Goal: Information Seeking & Learning: Learn about a topic

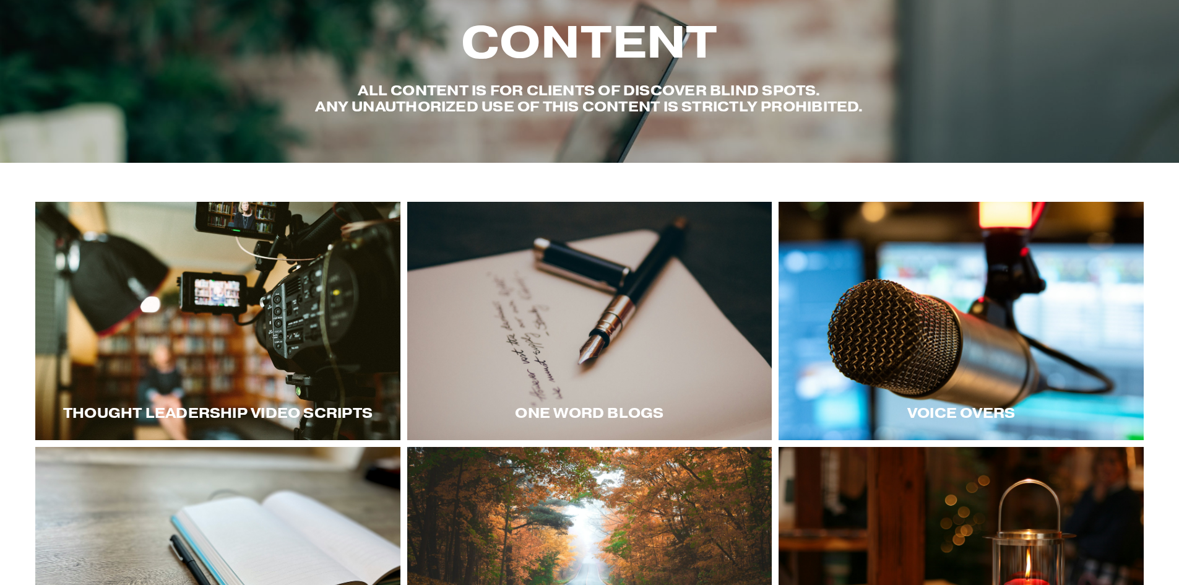
scroll to position [62, 0]
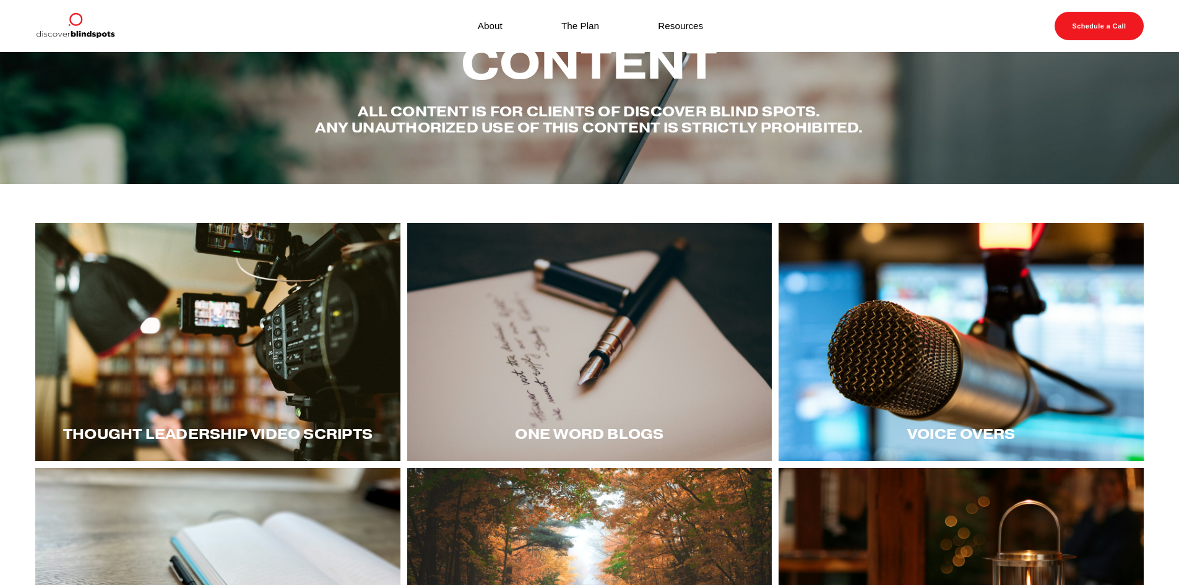
click at [820, 404] on div at bounding box center [961, 342] width 365 height 238
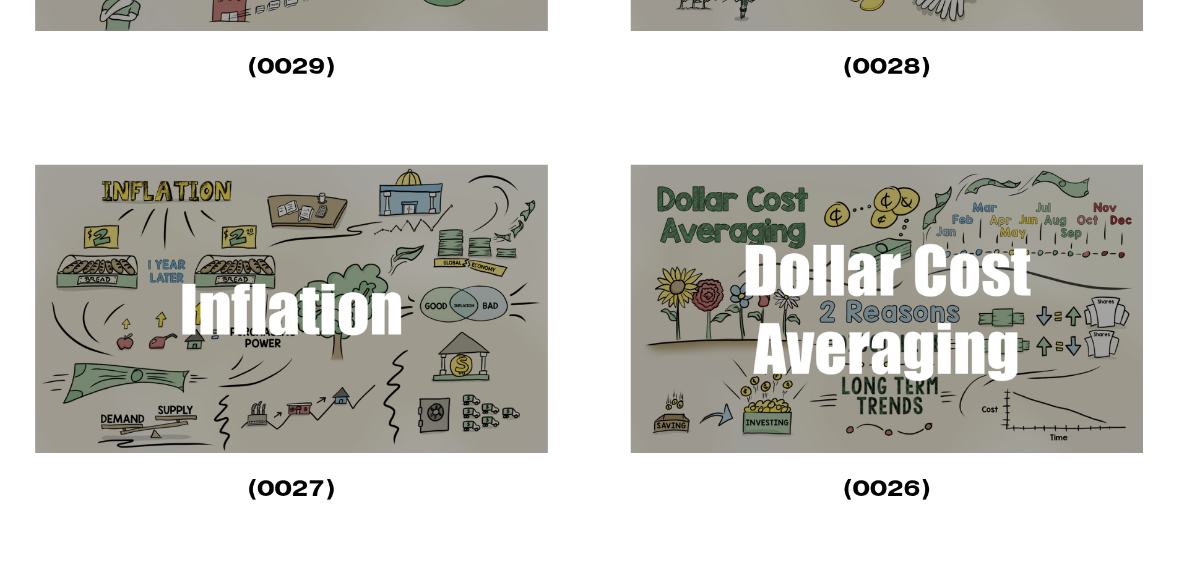
scroll to position [681, 0]
click at [758, 375] on img at bounding box center [887, 308] width 513 height 288
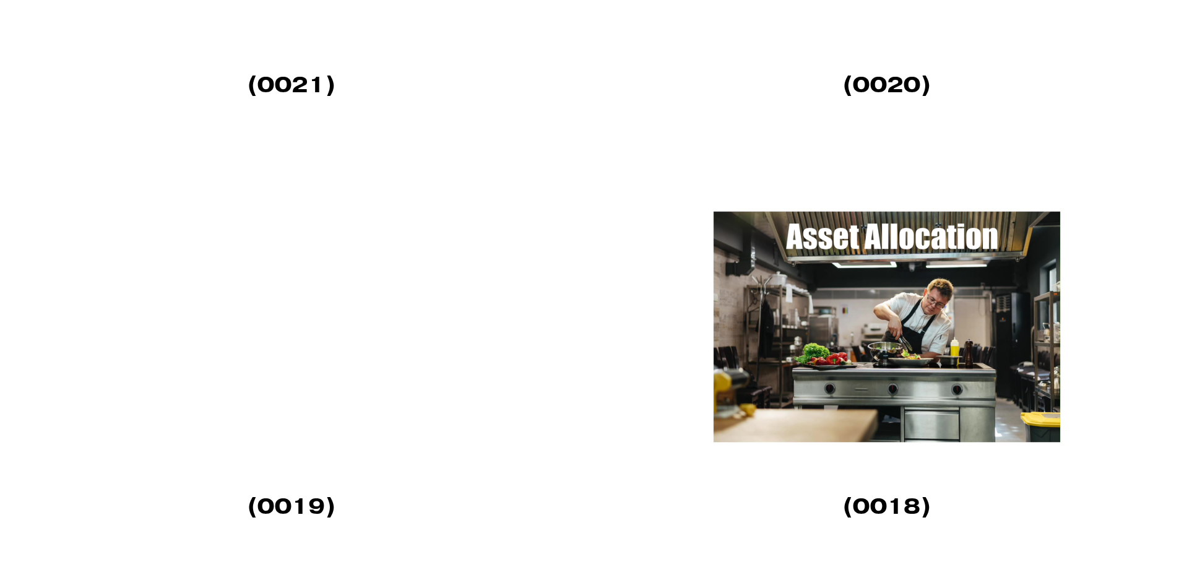
scroll to position [2352, 0]
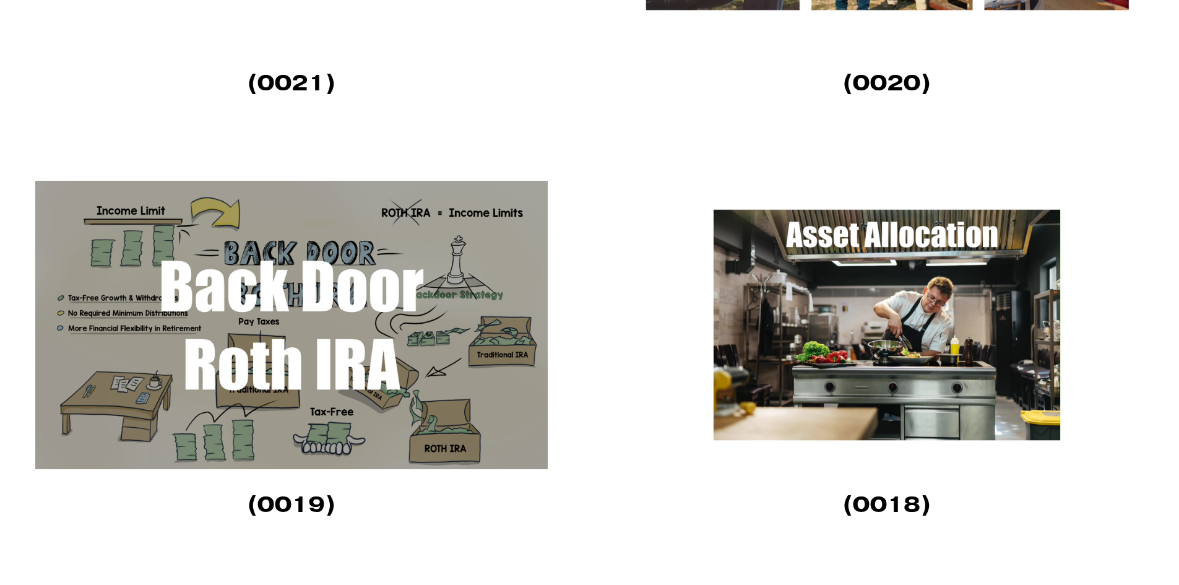
click at [405, 279] on img at bounding box center [291, 325] width 513 height 288
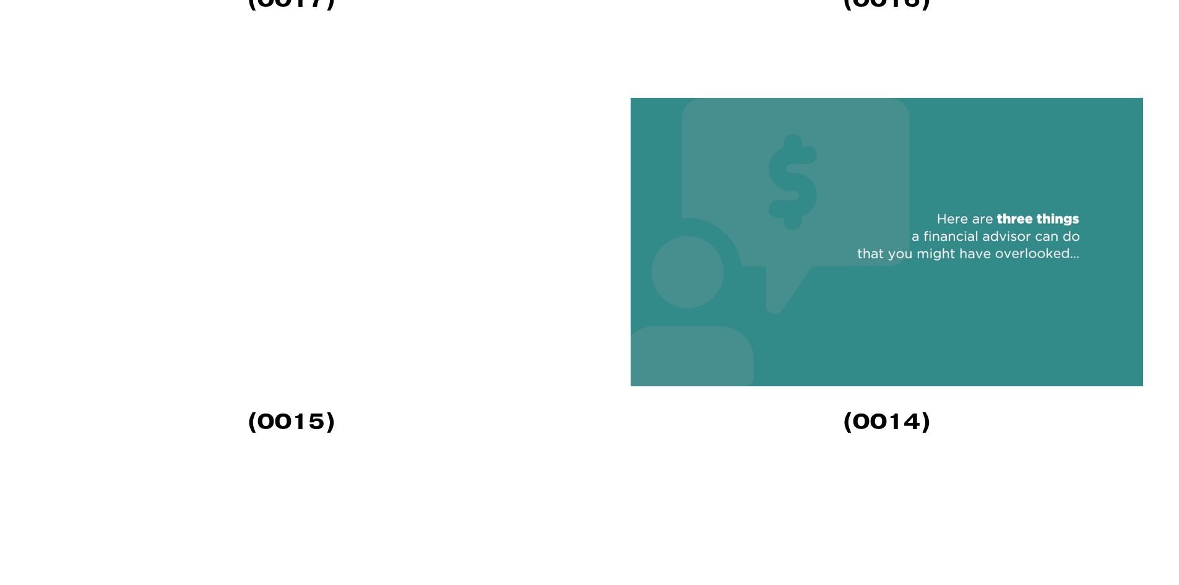
scroll to position [3281, 0]
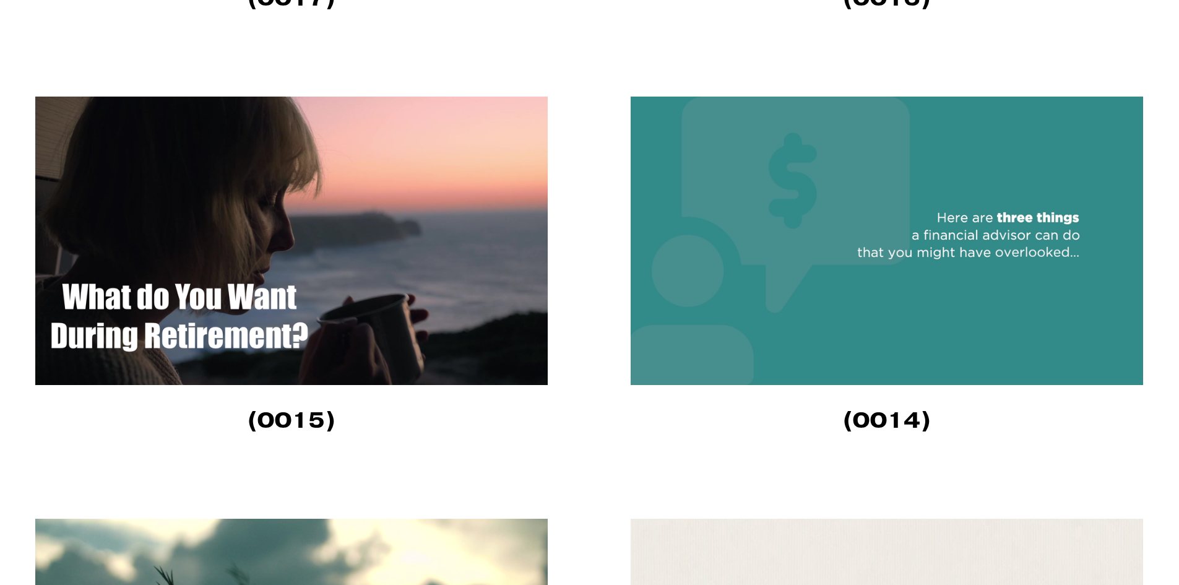
click at [370, 305] on img at bounding box center [291, 241] width 513 height 288
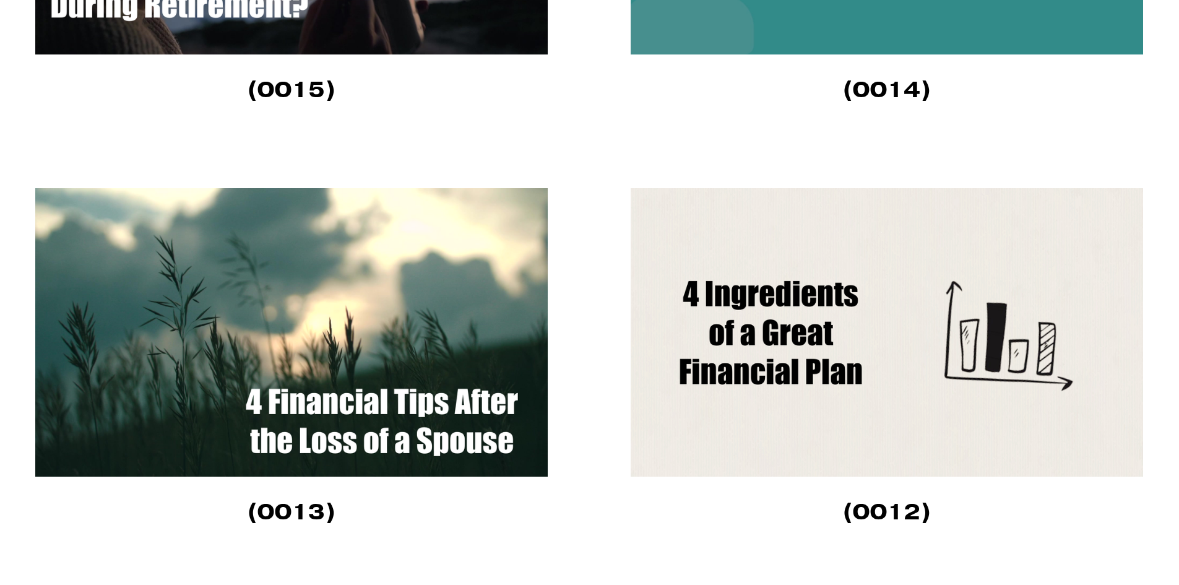
scroll to position [3714, 0]
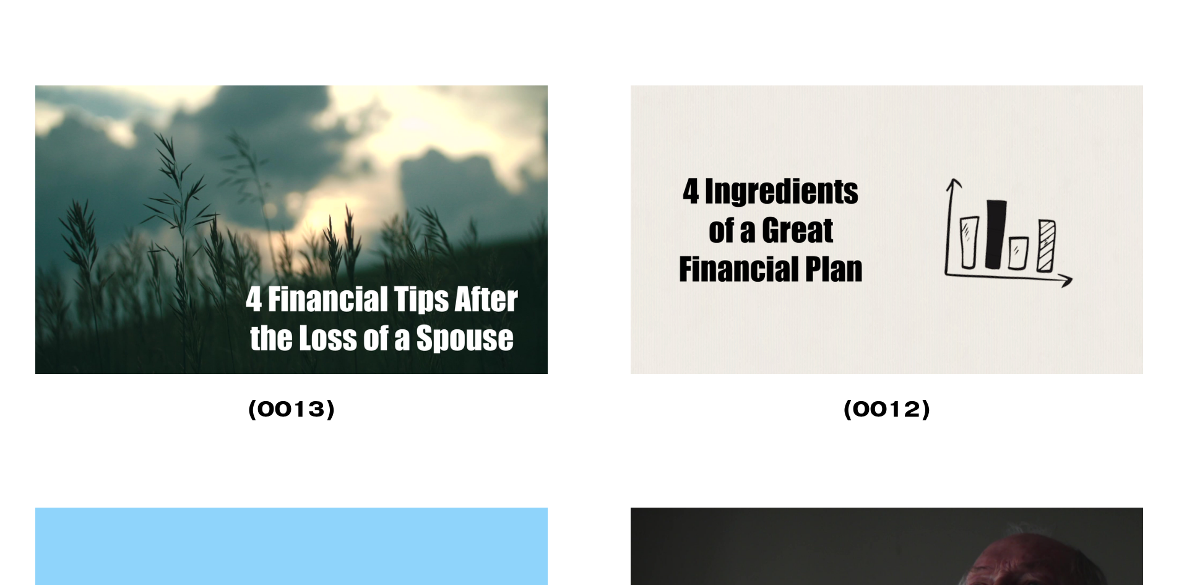
click at [756, 246] on img at bounding box center [887, 229] width 513 height 288
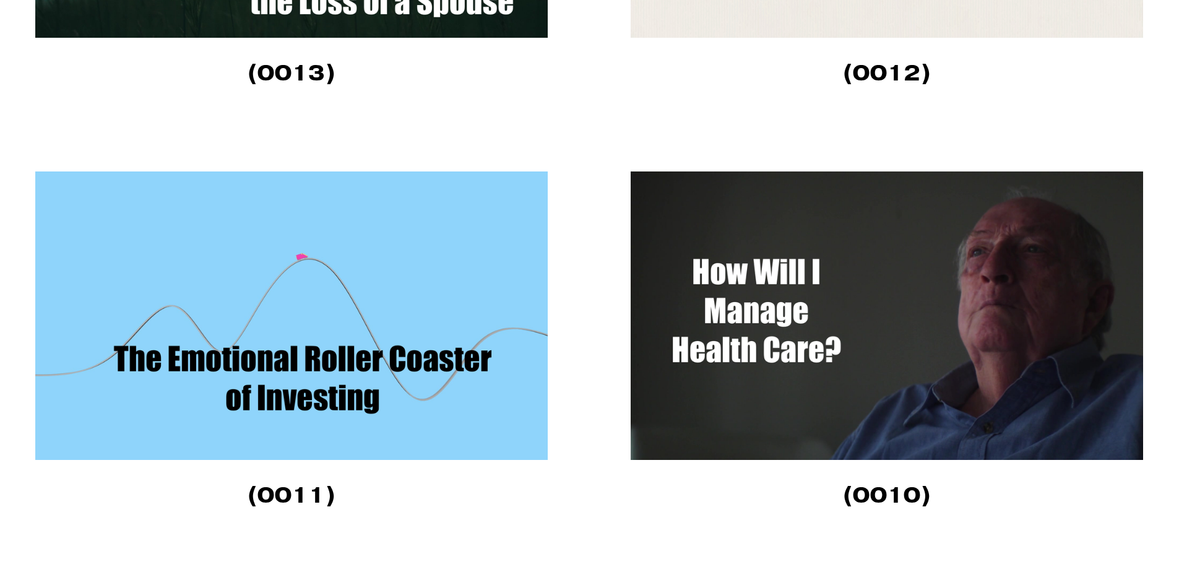
scroll to position [4210, 0]
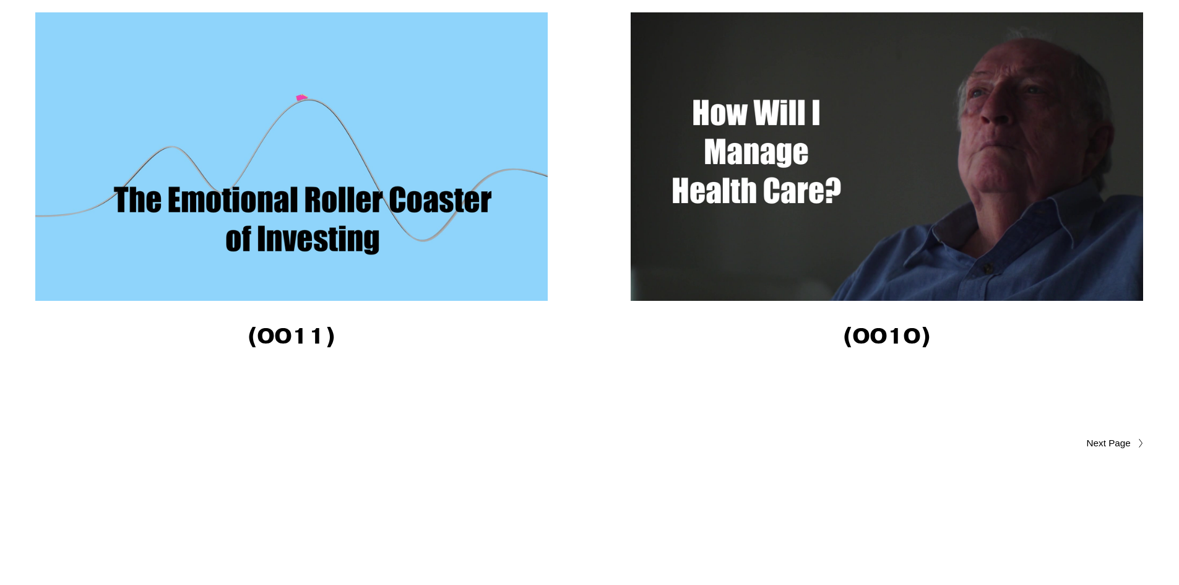
click at [336, 199] on img at bounding box center [291, 156] width 513 height 288
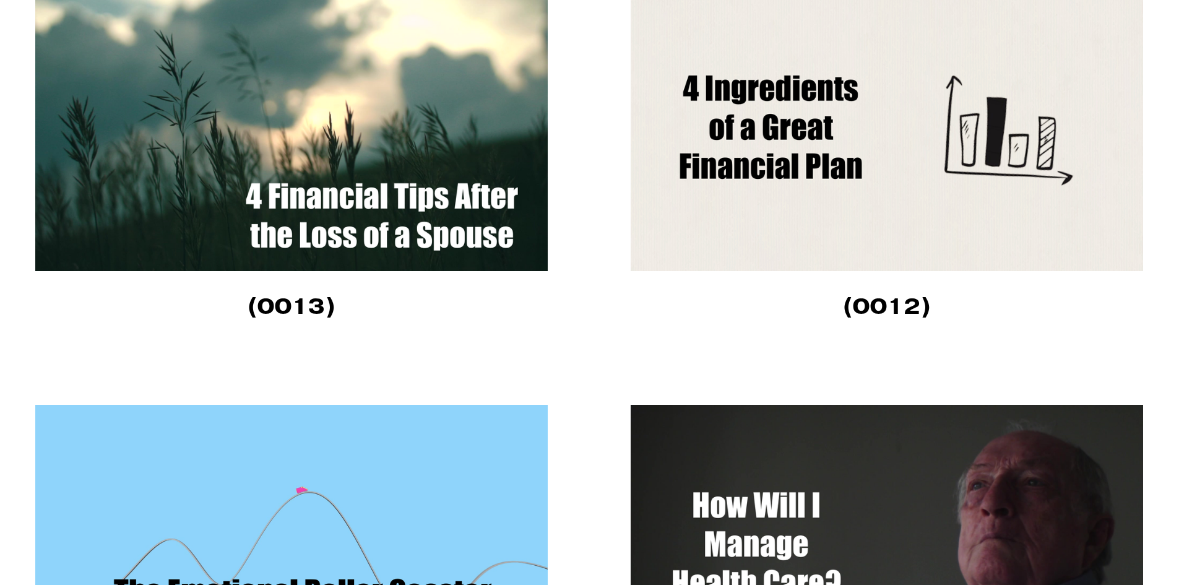
scroll to position [4065, 0]
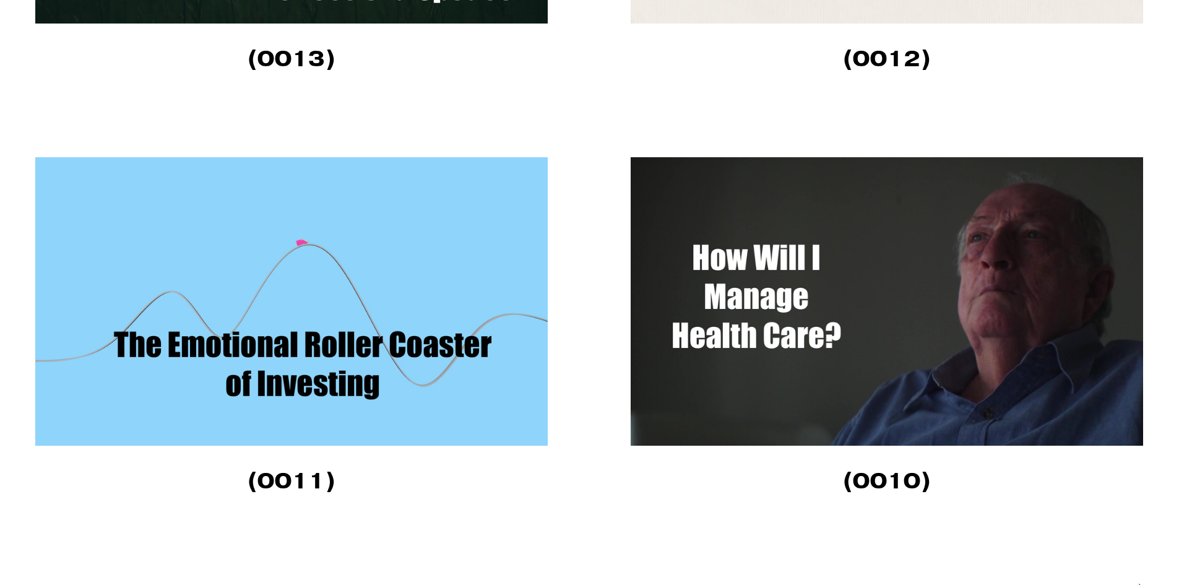
click at [675, 373] on img at bounding box center [887, 301] width 513 height 288
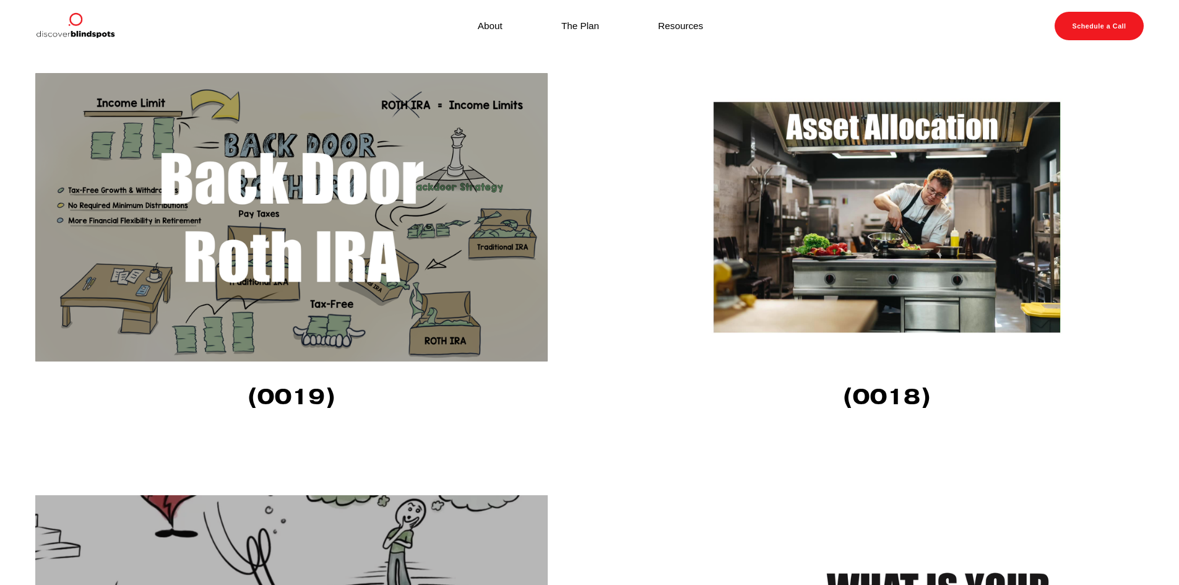
scroll to position [2393, 0]
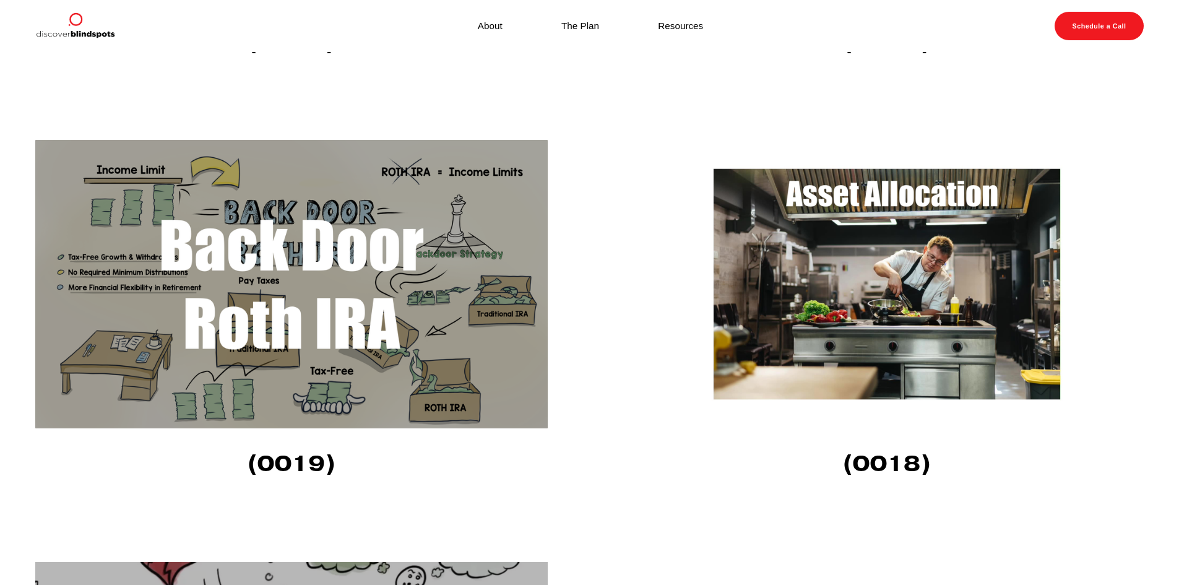
click at [886, 349] on img at bounding box center [887, 284] width 513 height 288
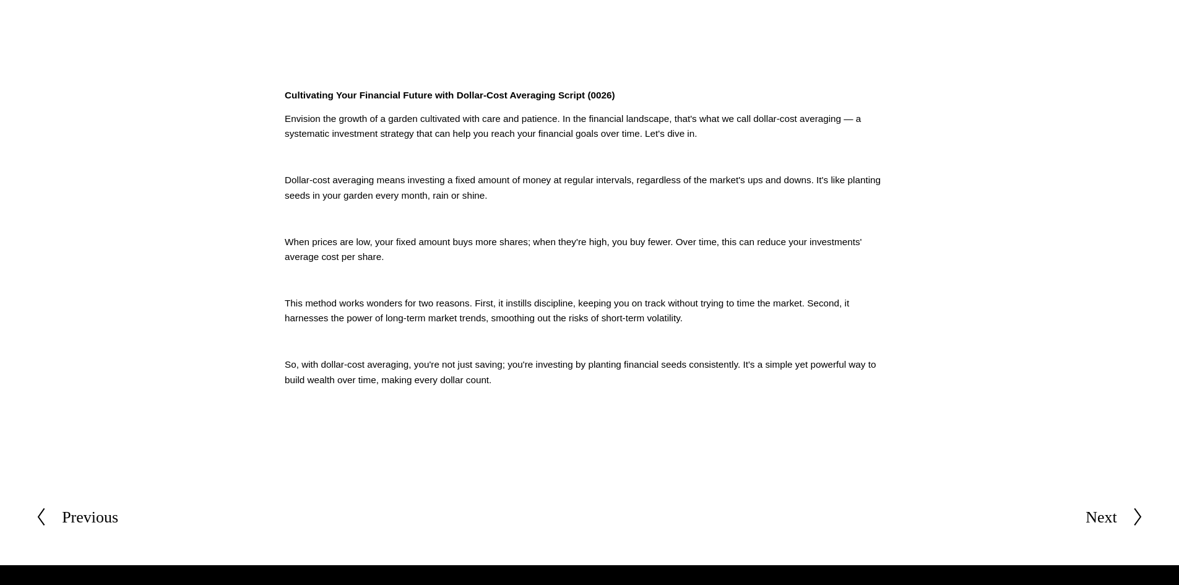
scroll to position [433, 0]
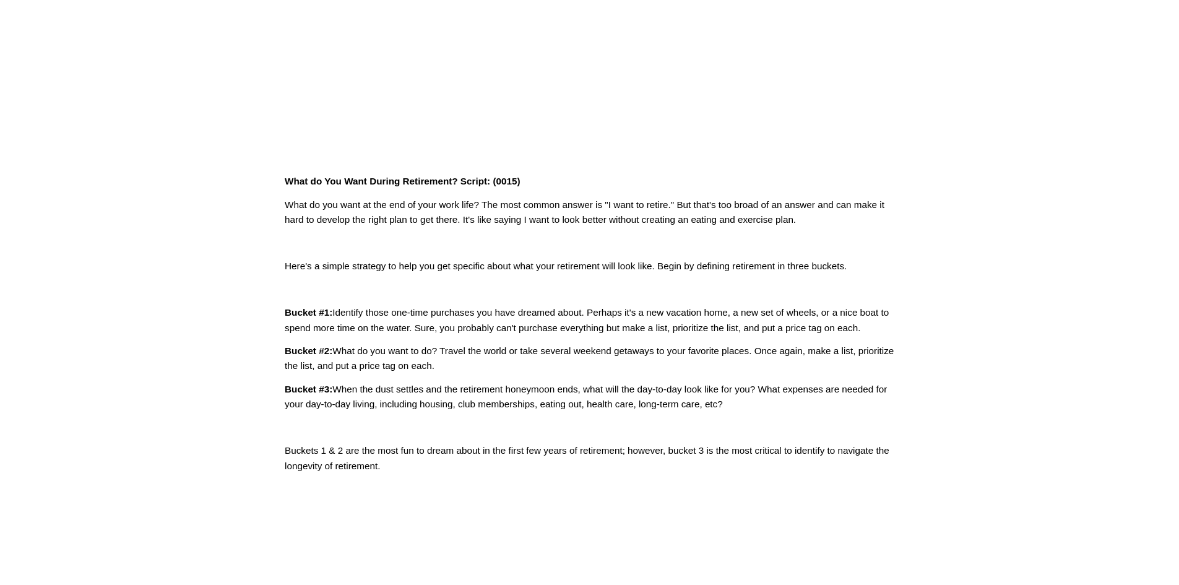
scroll to position [310, 0]
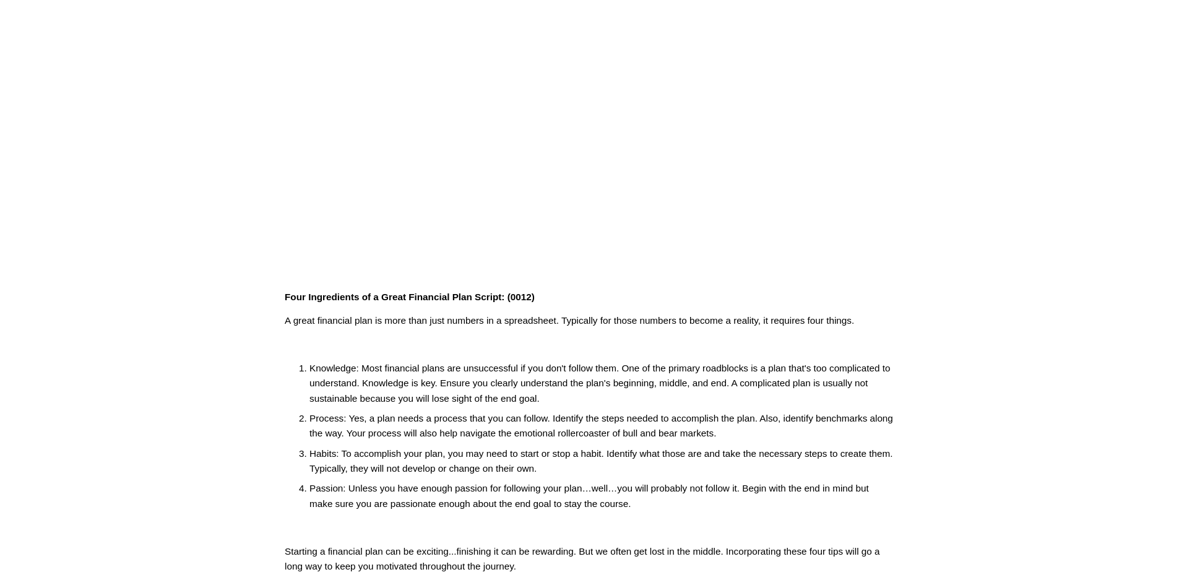
scroll to position [371, 0]
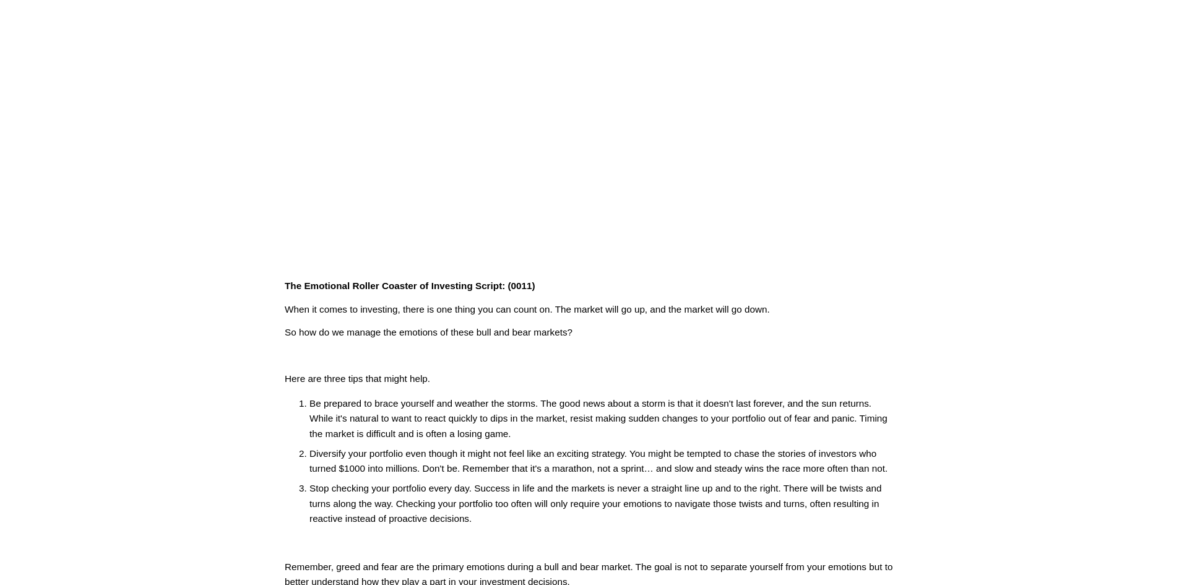
scroll to position [371, 0]
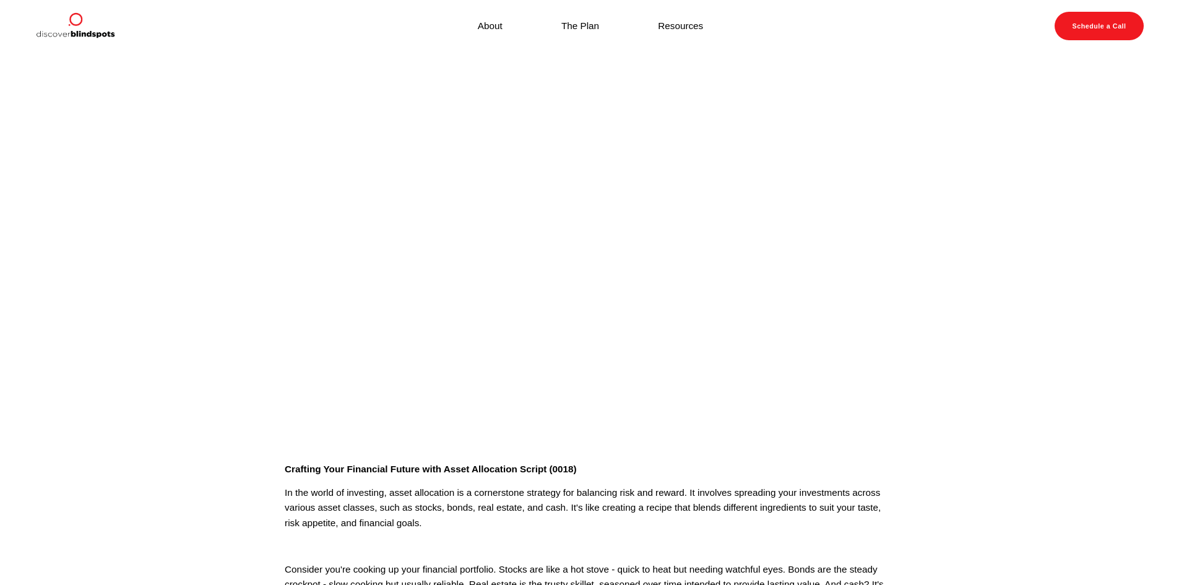
scroll to position [433, 0]
